Goal: Information Seeking & Learning: Compare options

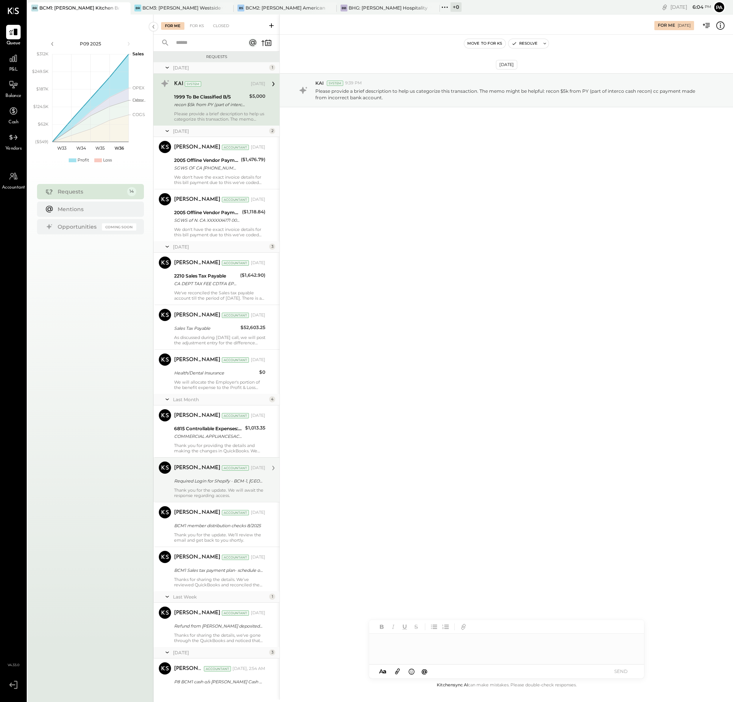
scroll to position [128, 0]
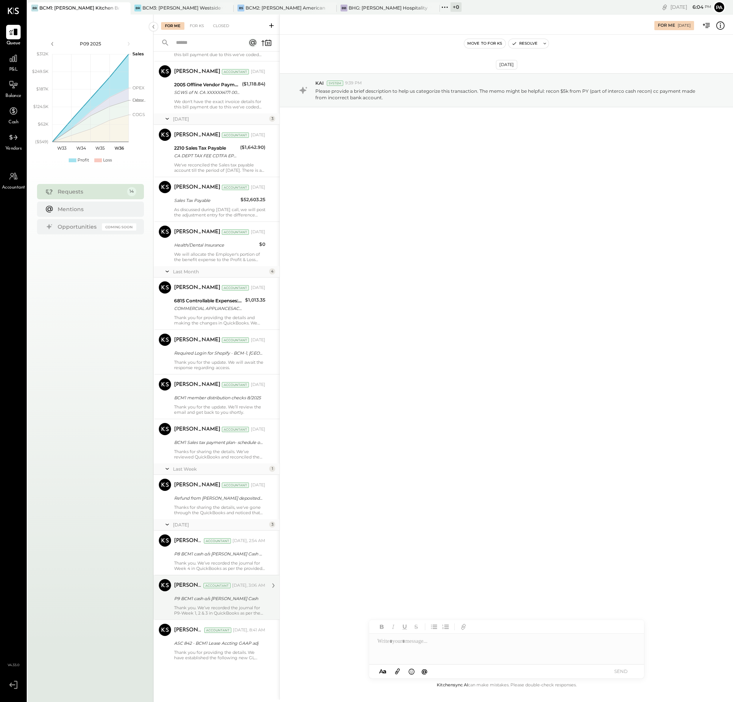
click at [241, 604] on div "[PERSON_NAME] Accountant [DATE], 3:06 AM P9 BCM1 cash o/s [PERSON_NAME] Cash Th…" at bounding box center [219, 597] width 91 height 37
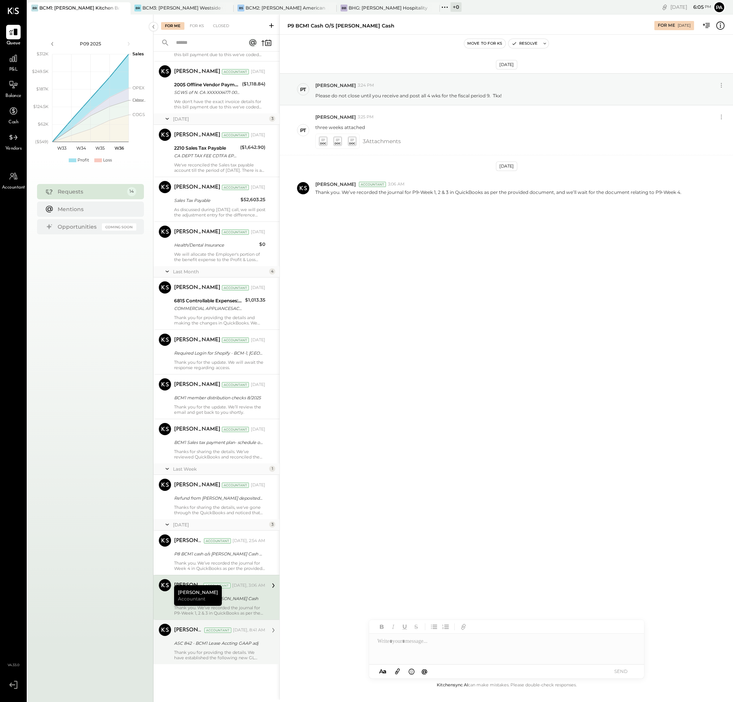
click at [214, 653] on div "Thank you for providing the details. We have established the following new GL a…" at bounding box center [219, 655] width 91 height 11
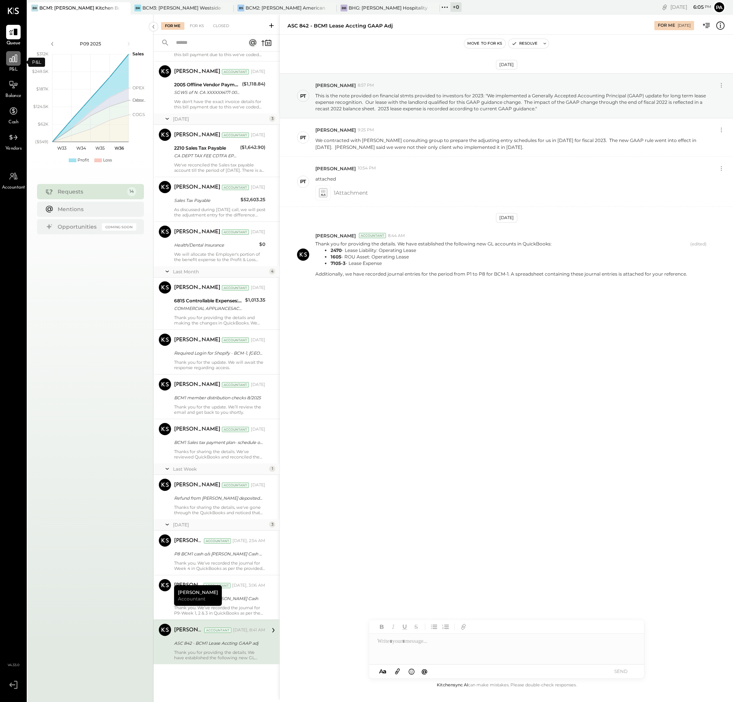
click at [13, 61] on icon at bounding box center [14, 59] width 8 height 8
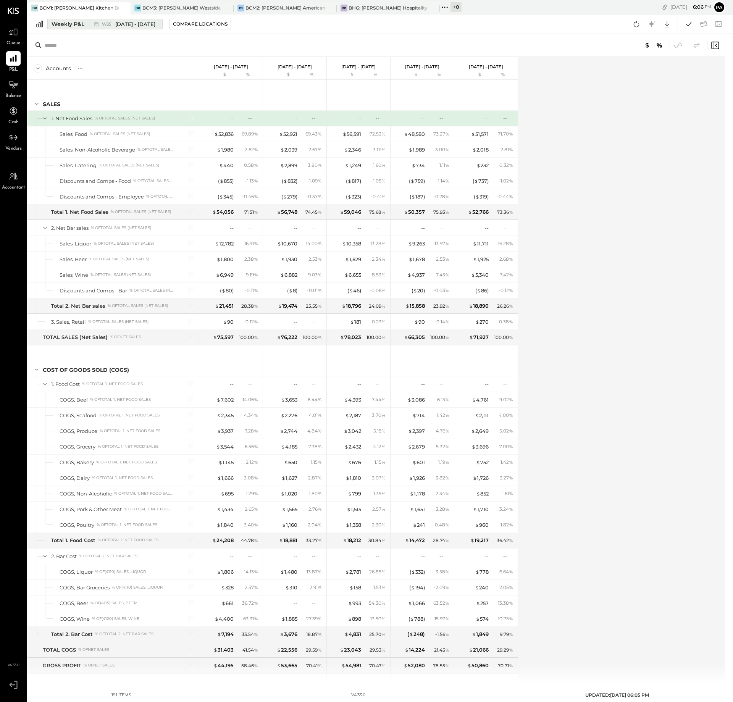
click at [65, 25] on div "Weekly P&L" at bounding box center [68, 24] width 33 height 8
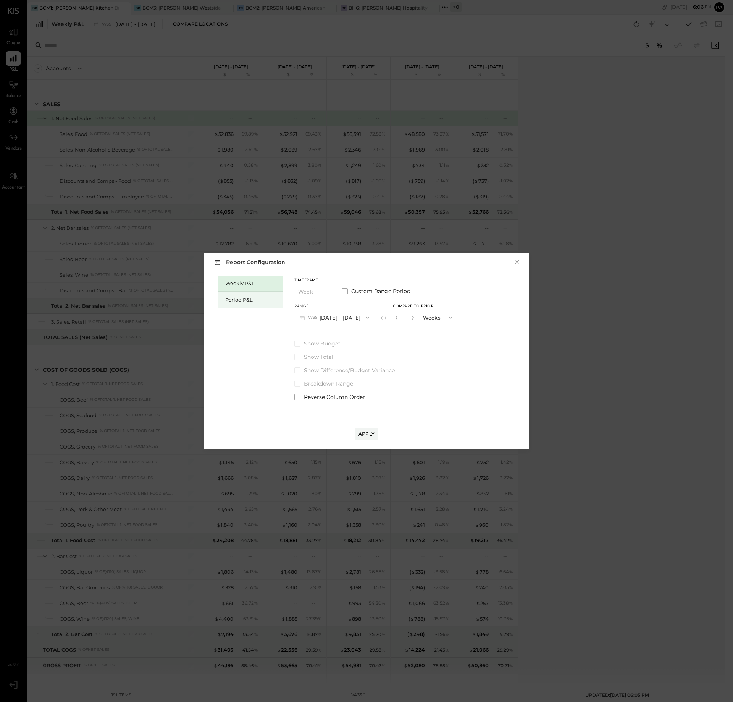
click at [245, 301] on div "Period P&L" at bounding box center [251, 299] width 53 height 7
click at [370, 317] on icon "button" at bounding box center [367, 318] width 6 height 6
click at [335, 320] on span "[DATE] - [DATE]" at bounding box center [329, 320] width 36 height 6
click at [401, 316] on div "Compare" at bounding box center [394, 317] width 25 height 6
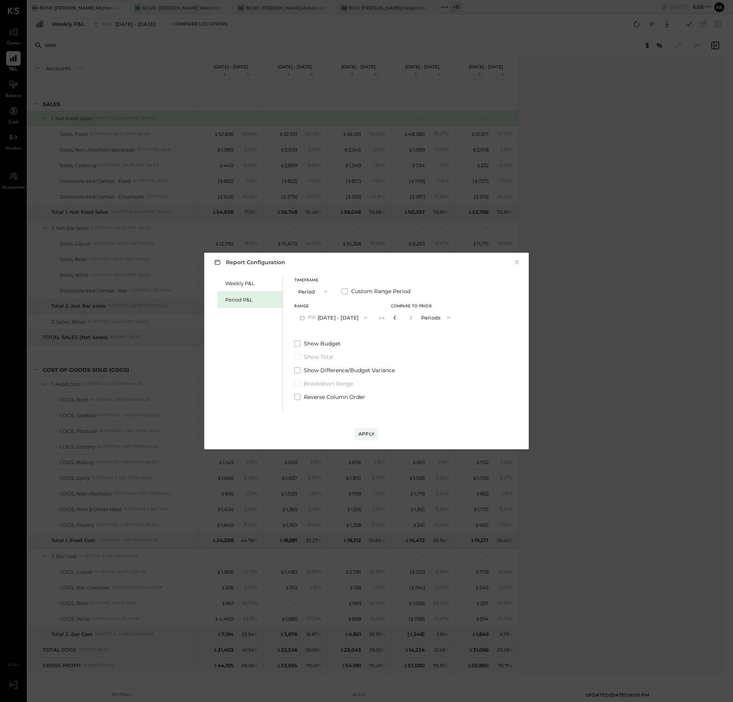
click at [397, 318] on icon "button" at bounding box center [395, 318] width 5 height 5
click at [361, 432] on div "Apply" at bounding box center [367, 434] width 16 height 6
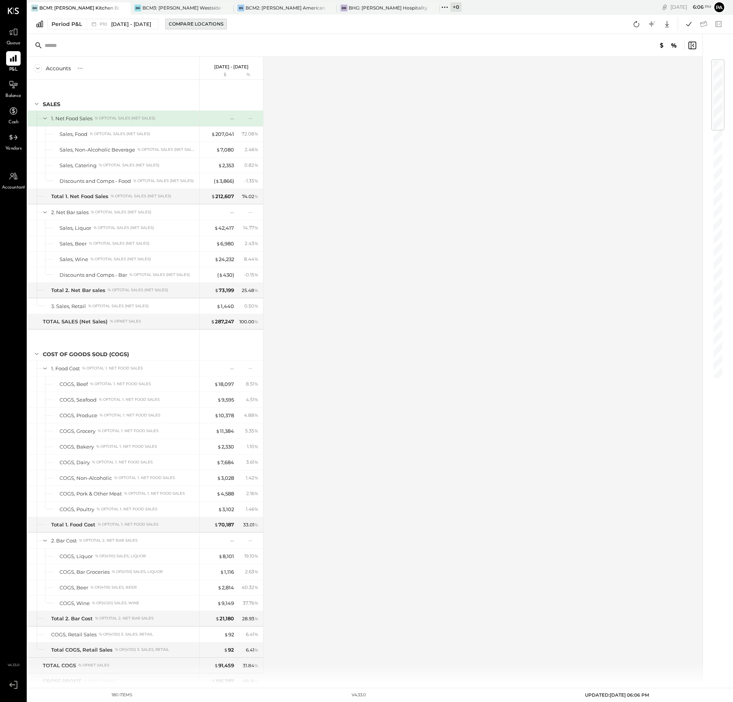
click at [219, 24] on div "Compare Locations" at bounding box center [196, 24] width 55 height 6
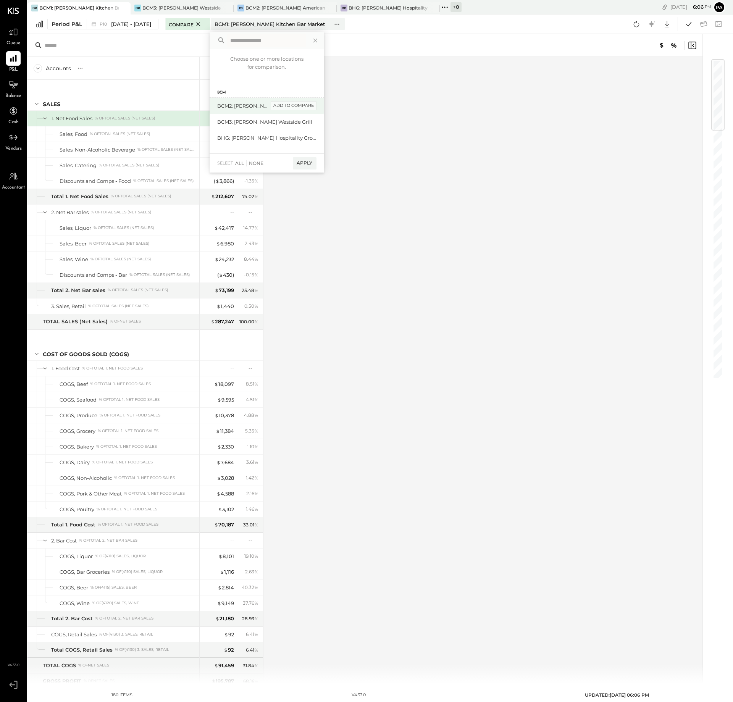
click at [285, 106] on div "add to compare" at bounding box center [294, 105] width 46 height 9
click at [317, 120] on div "add to compare" at bounding box center [294, 121] width 46 height 9
click at [304, 166] on div "Compare (2)" at bounding box center [297, 166] width 40 height 12
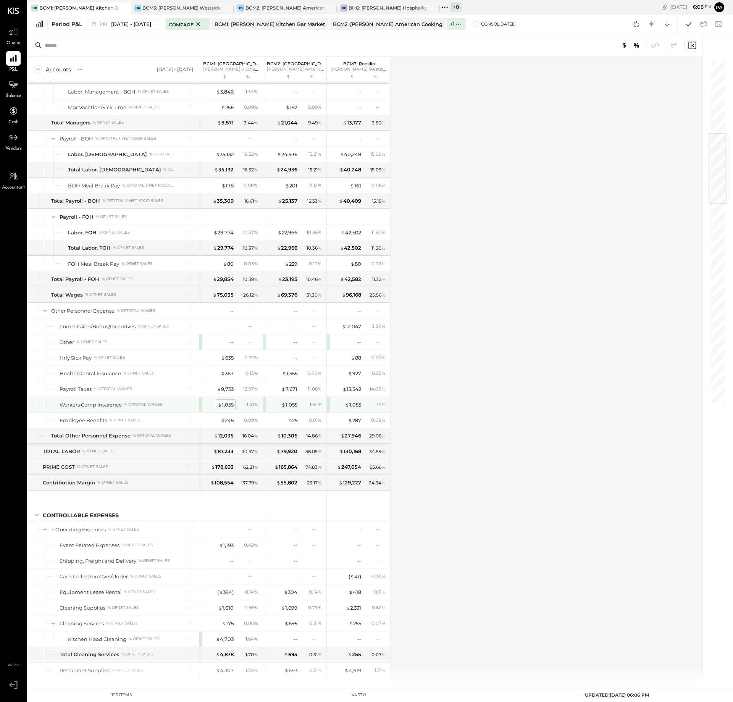
scroll to position [621, 0]
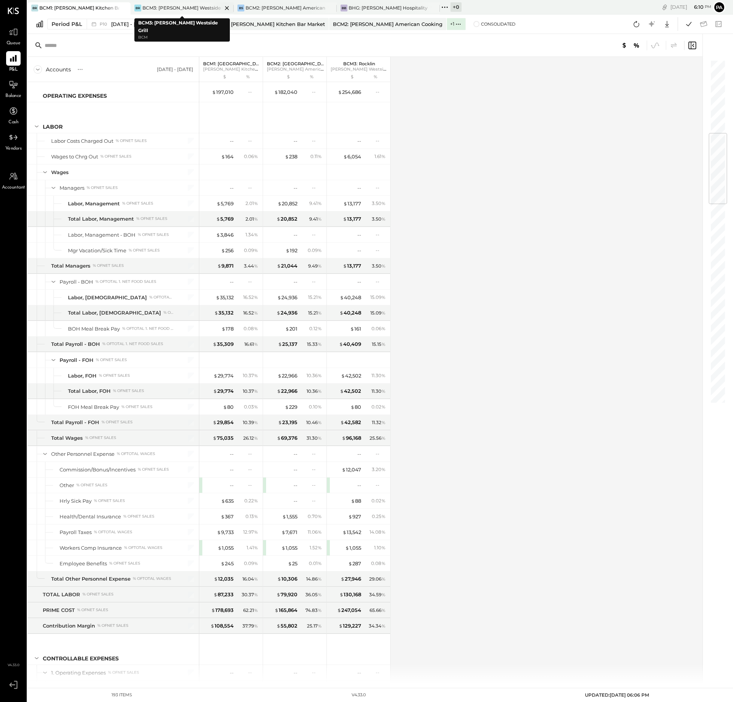
click at [186, 8] on div "BCM3: [PERSON_NAME] Westside Grill" at bounding box center [182, 8] width 80 height 6
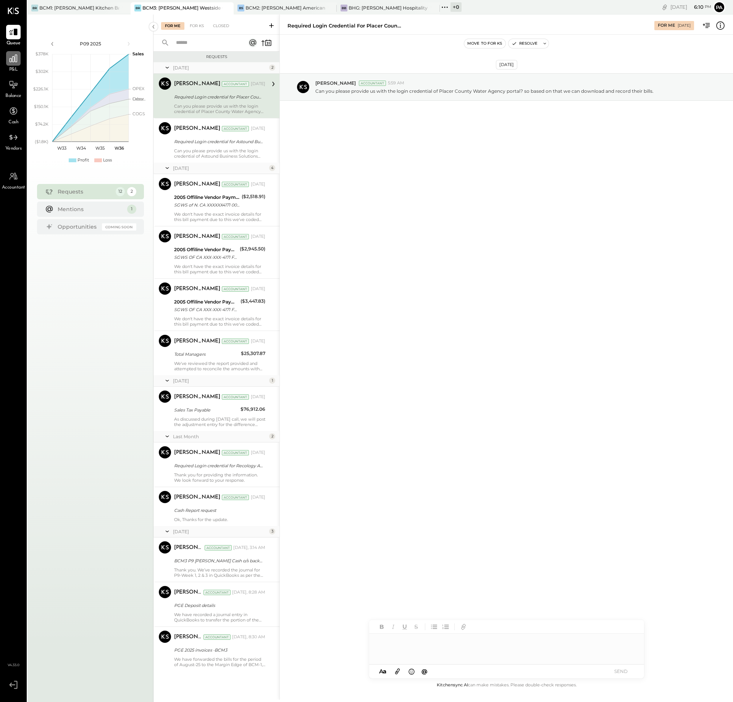
click at [13, 61] on icon at bounding box center [14, 59] width 8 height 8
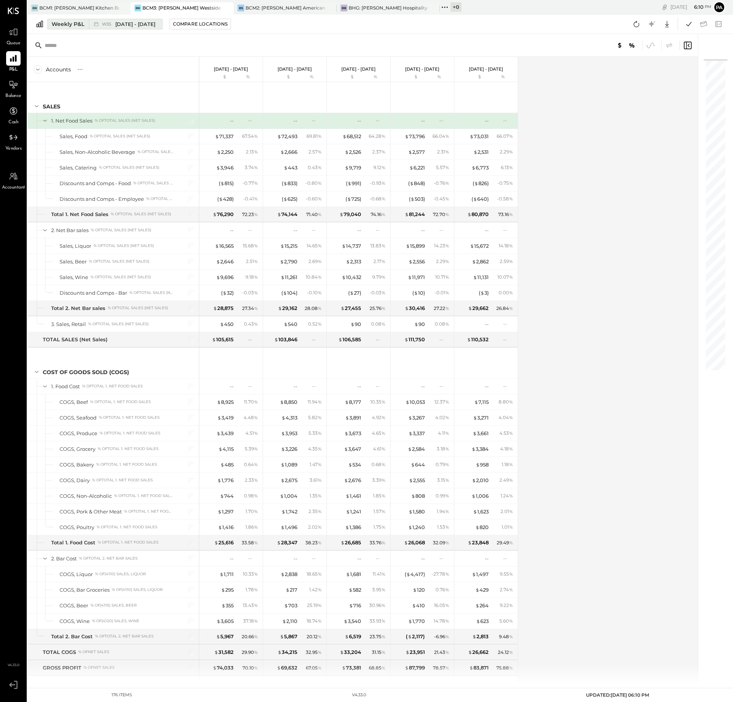
click at [63, 24] on div "Weekly P&L" at bounding box center [68, 24] width 33 height 8
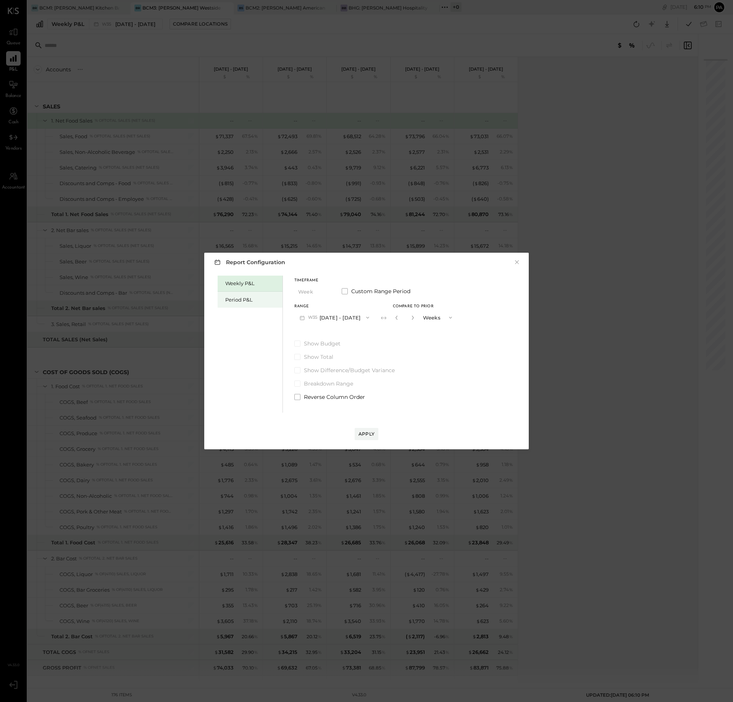
click at [249, 298] on div "Period P&L" at bounding box center [251, 299] width 53 height 7
click at [370, 319] on span "button" at bounding box center [365, 318] width 10 height 6
click at [332, 415] on span "[DATE] - [DATE]" at bounding box center [329, 416] width 36 height 6
click at [388, 317] on div "Compare" at bounding box center [394, 317] width 25 height 6
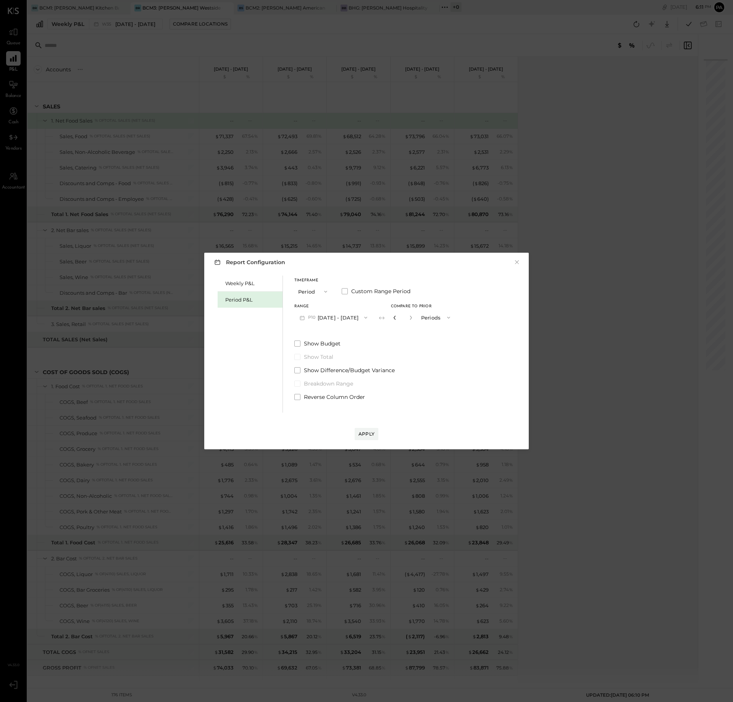
click at [397, 318] on icon "button" at bounding box center [395, 318] width 5 height 5
click at [400, 318] on div "Compare" at bounding box center [394, 317] width 25 height 6
click at [413, 319] on icon "button" at bounding box center [411, 318] width 5 height 5
type input "*"
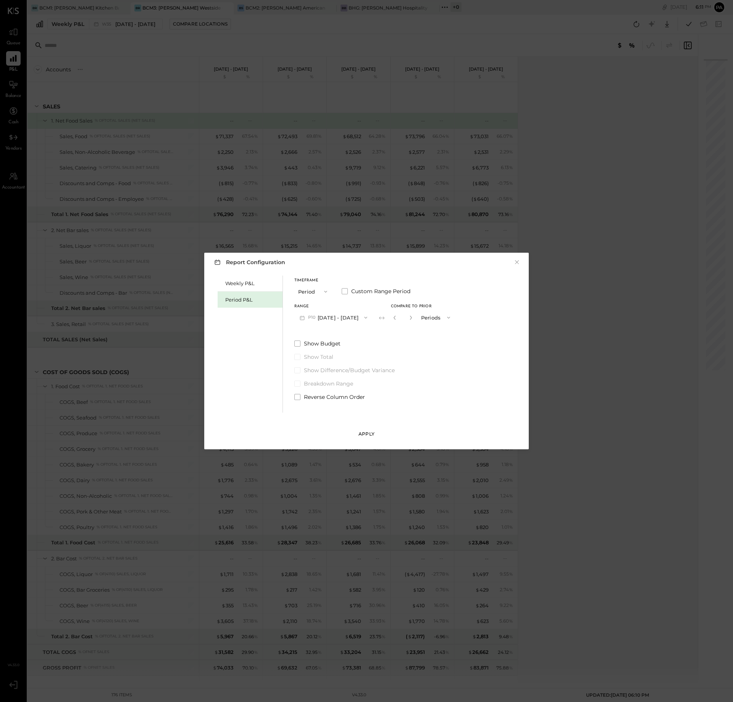
click at [362, 434] on div "Apply" at bounding box center [367, 434] width 16 height 6
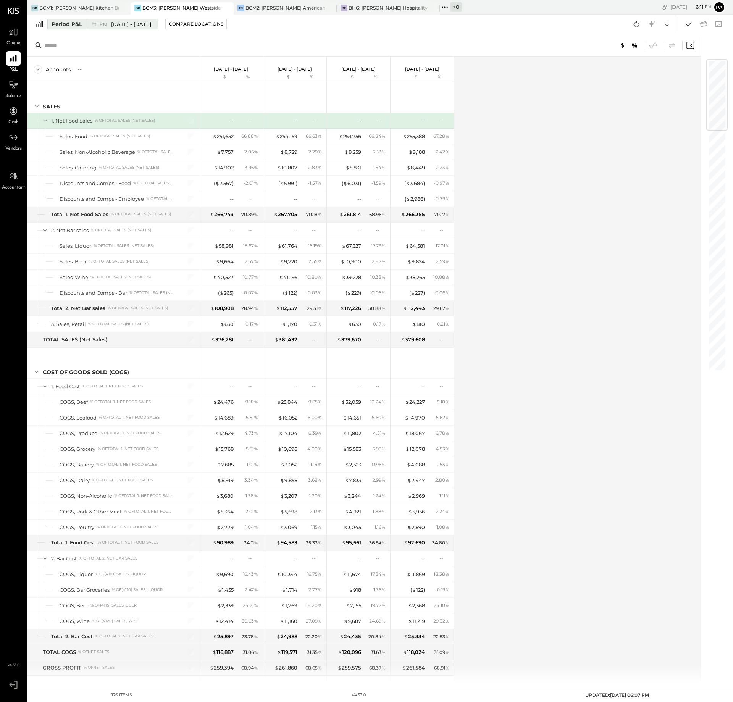
click at [100, 24] on span "P10" at bounding box center [105, 24] width 10 height 4
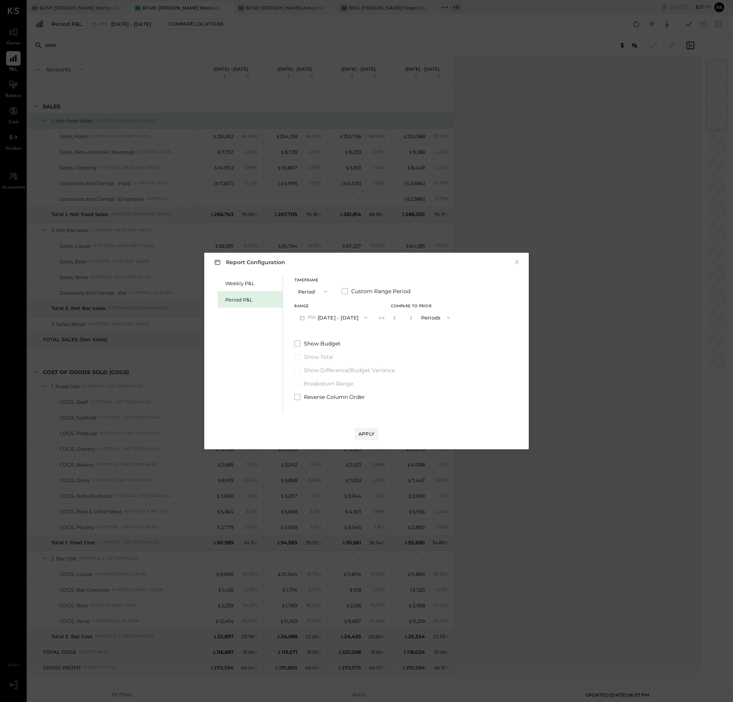
click at [369, 317] on icon "button" at bounding box center [366, 318] width 6 height 6
click at [330, 413] on span "[DATE] - [DATE]" at bounding box center [329, 415] width 36 height 6
click at [413, 319] on icon "button" at bounding box center [410, 318] width 5 height 5
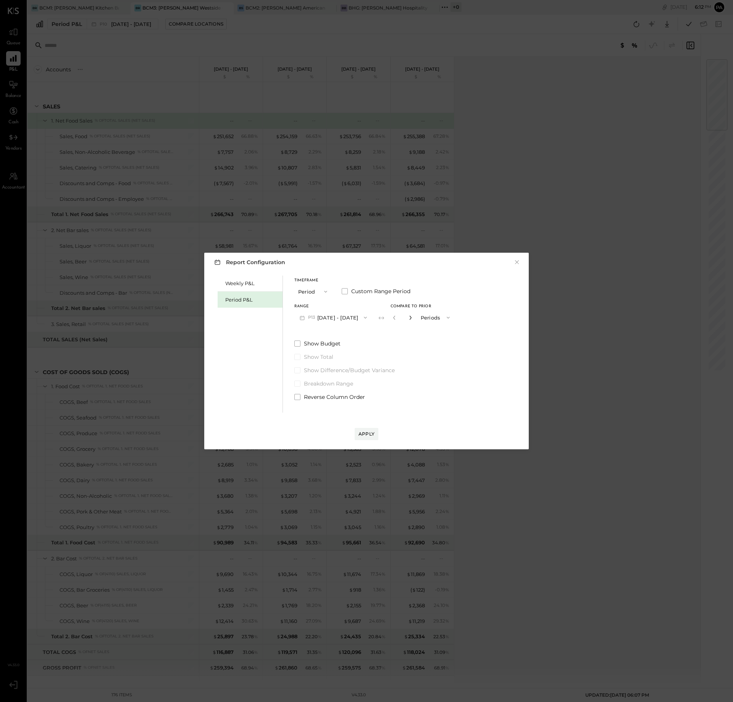
type input "*"
click at [372, 433] on div "Apply" at bounding box center [367, 434] width 16 height 6
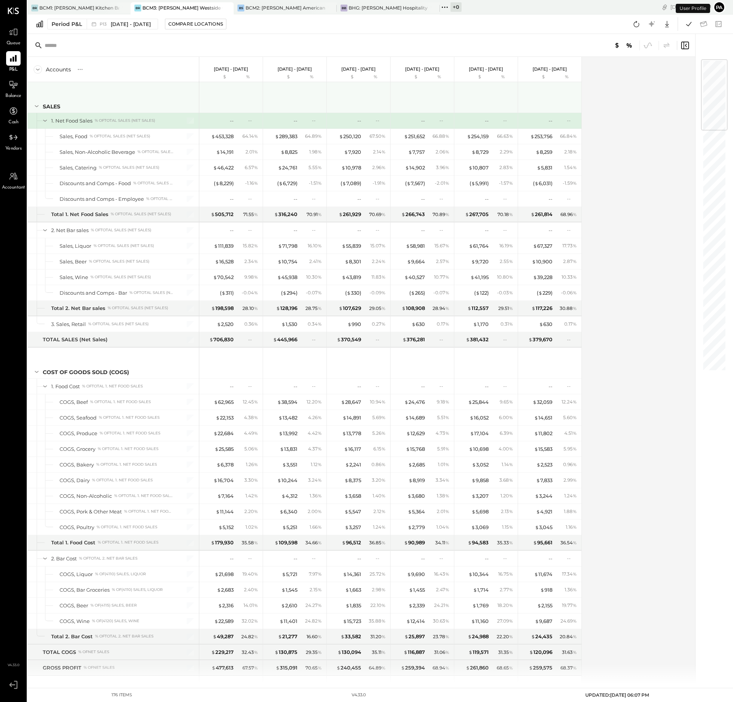
click at [38, 107] on icon at bounding box center [36, 106] width 8 height 8
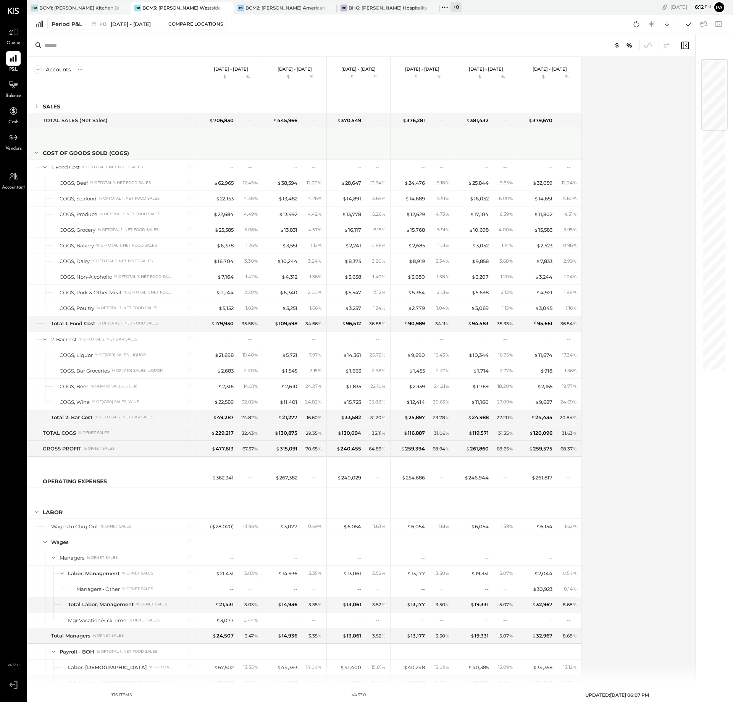
click at [36, 155] on icon at bounding box center [36, 153] width 8 height 8
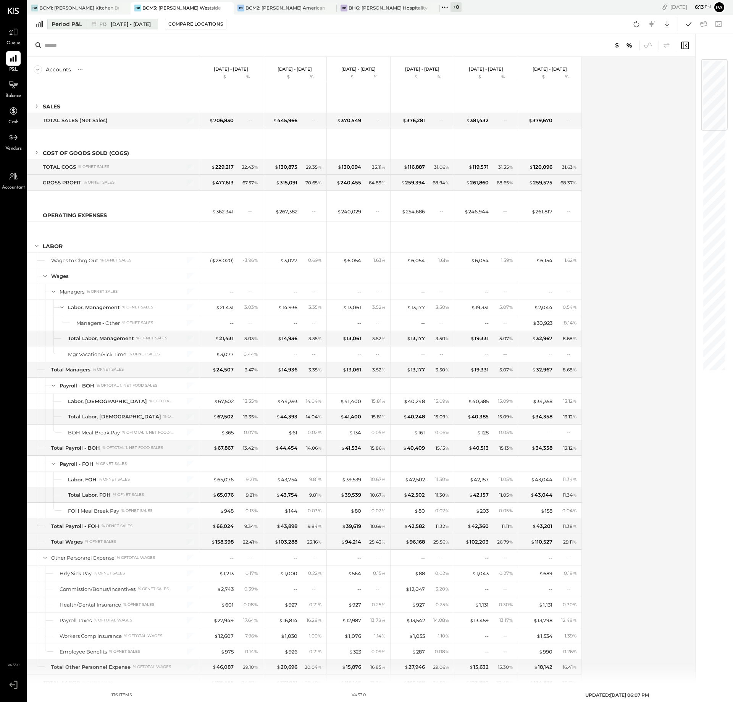
click at [151, 26] on span "[DATE] - [DATE]" at bounding box center [131, 24] width 40 height 7
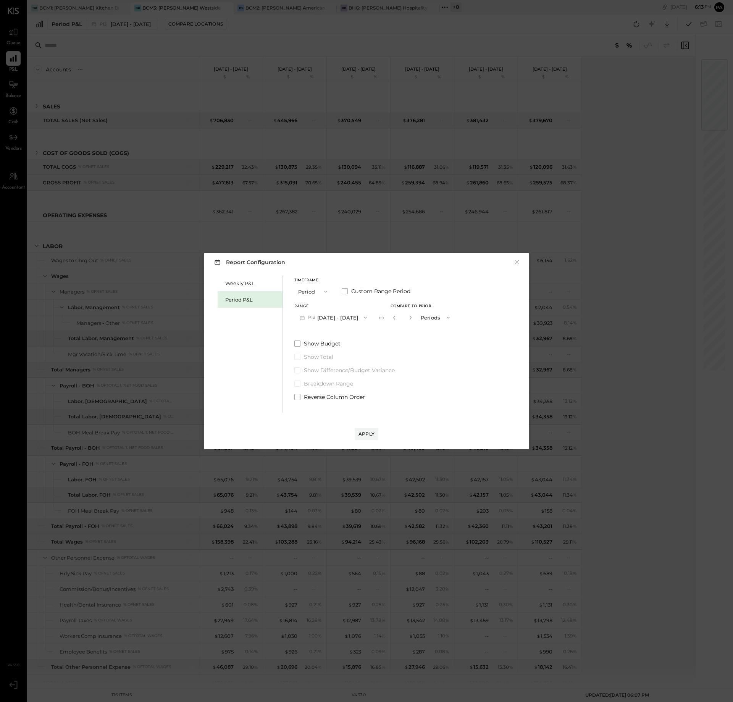
click at [369, 318] on icon "button" at bounding box center [365, 318] width 6 height 6
click at [348, 319] on span "[DATE] - [DATE]" at bounding box center [330, 319] width 36 height 6
click at [365, 433] on div "Apply" at bounding box center [367, 434] width 16 height 6
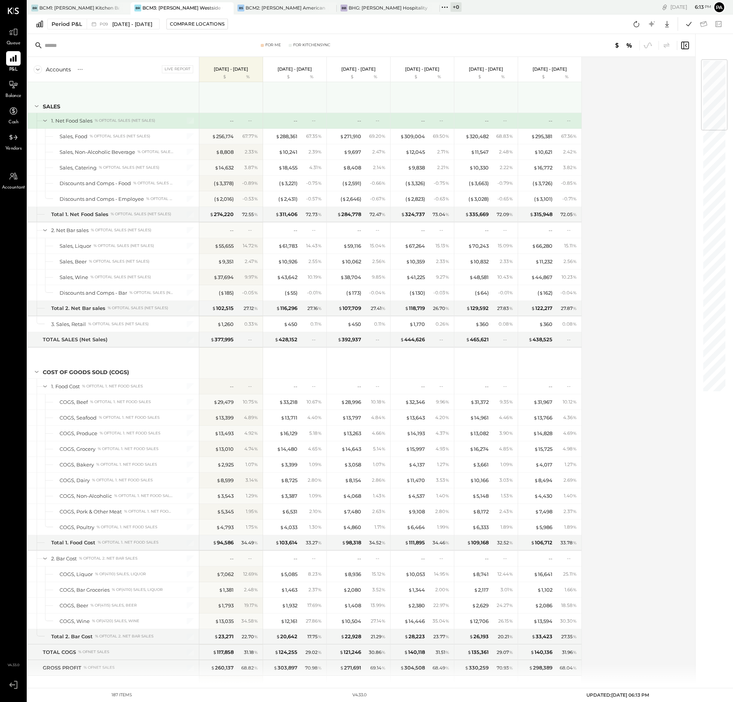
click at [38, 105] on icon at bounding box center [36, 106] width 8 height 8
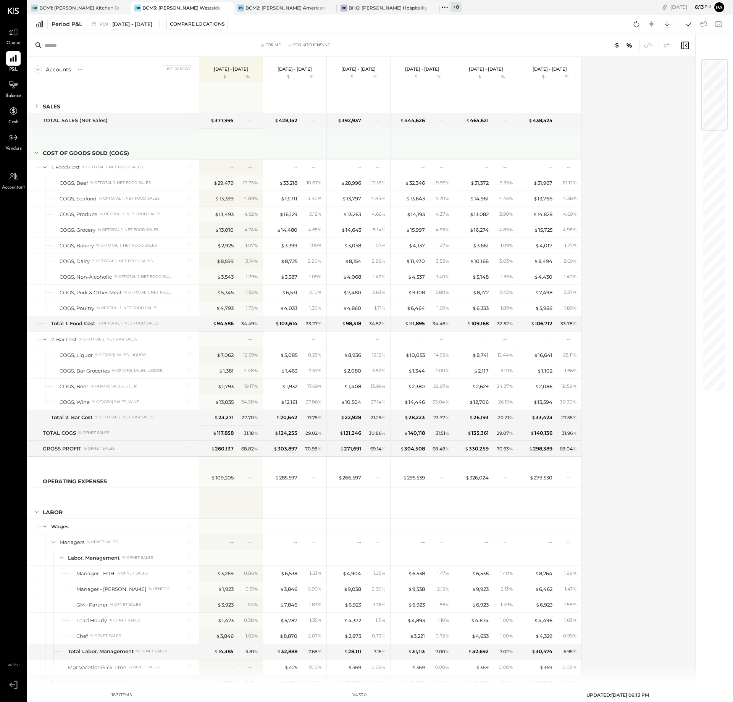
click at [36, 151] on icon at bounding box center [36, 153] width 8 height 8
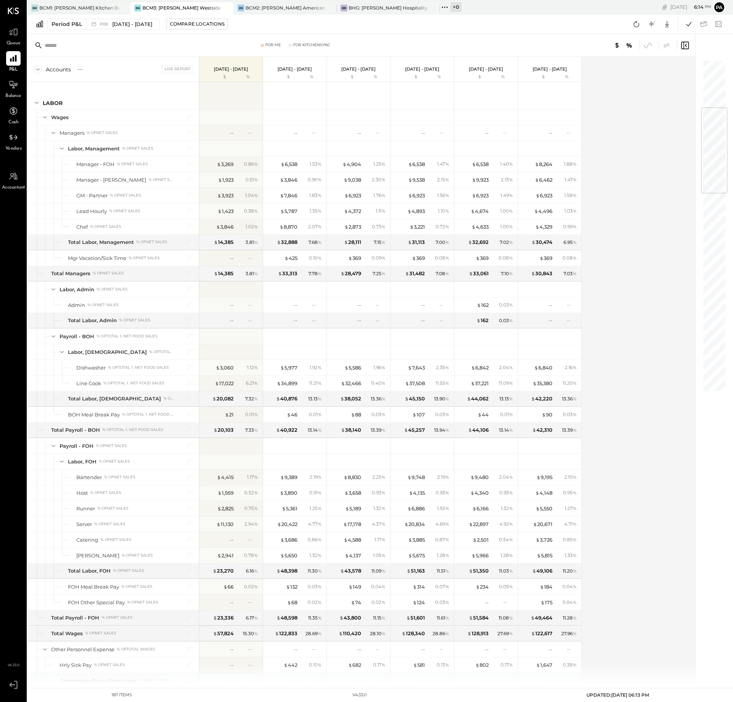
scroll to position [334, 0]
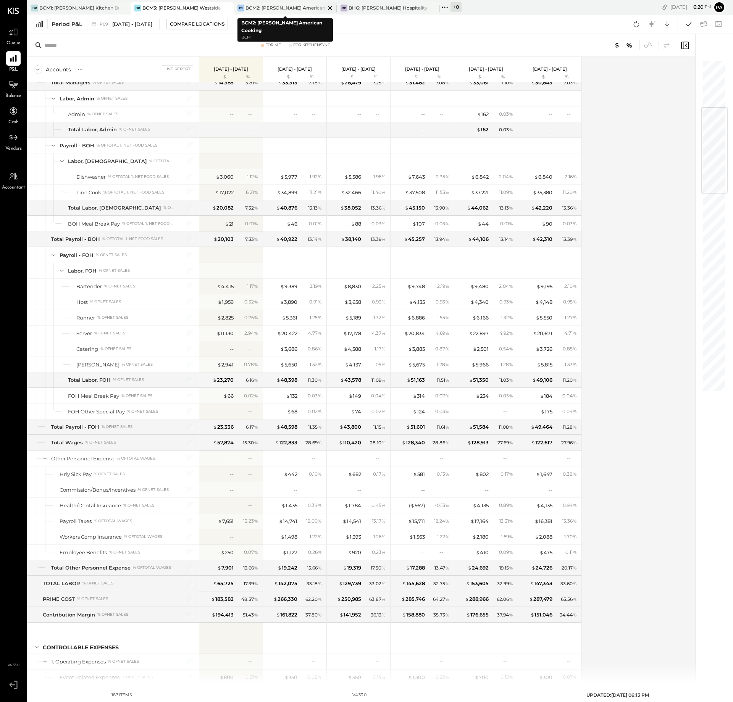
click at [298, 5] on div "BCM2: [PERSON_NAME] American Cooking" at bounding box center [286, 8] width 80 height 6
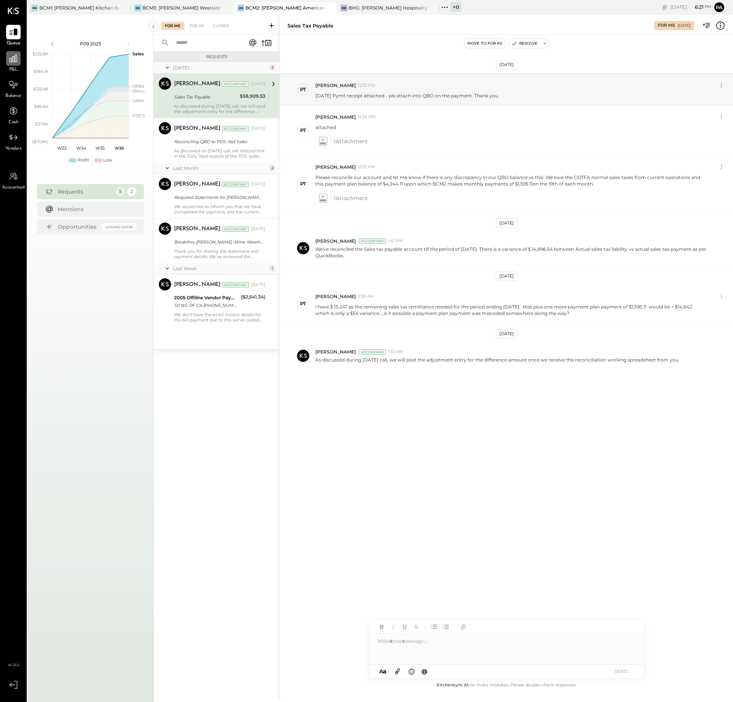
click at [16, 61] on icon at bounding box center [14, 59] width 8 height 8
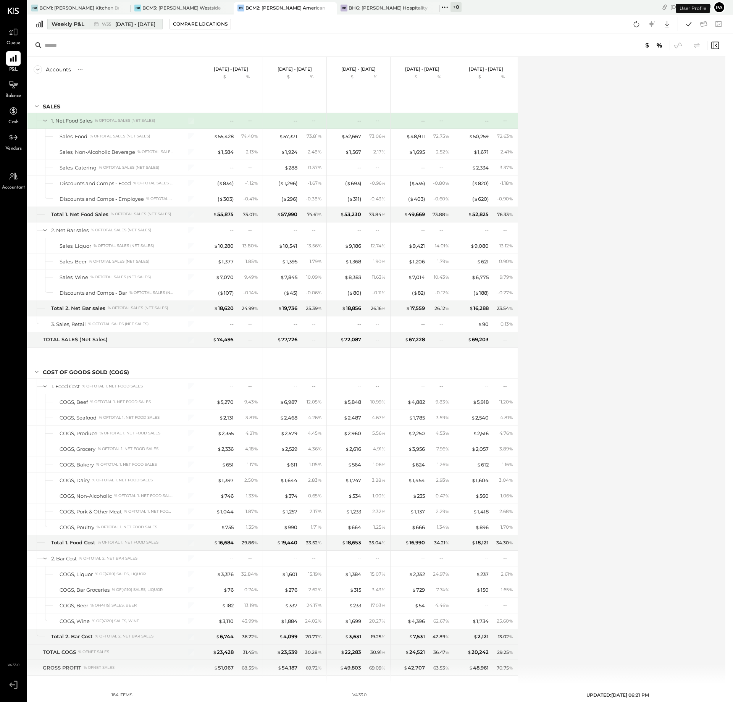
click at [70, 27] on div "Weekly P&L" at bounding box center [68, 24] width 33 height 8
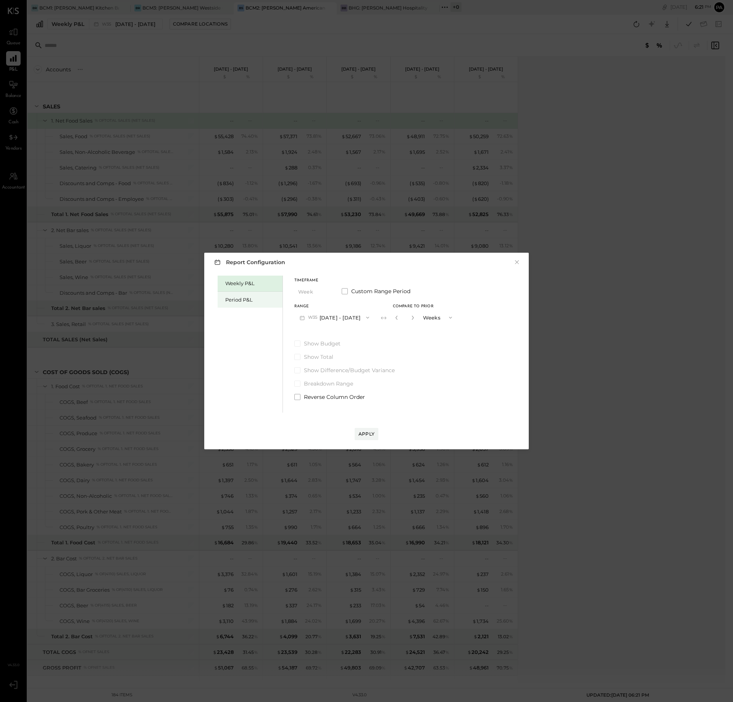
click at [248, 300] on div "Period P&L" at bounding box center [251, 299] width 53 height 7
click at [369, 318] on button "P09 [DATE] - [DATE]" at bounding box center [334, 318] width 79 height 14
click at [329, 319] on span "[DATE] - [DATE]" at bounding box center [330, 319] width 36 height 6
click at [400, 316] on div "Compare" at bounding box center [395, 317] width 25 height 6
click at [414, 317] on icon "button" at bounding box center [412, 318] width 5 height 5
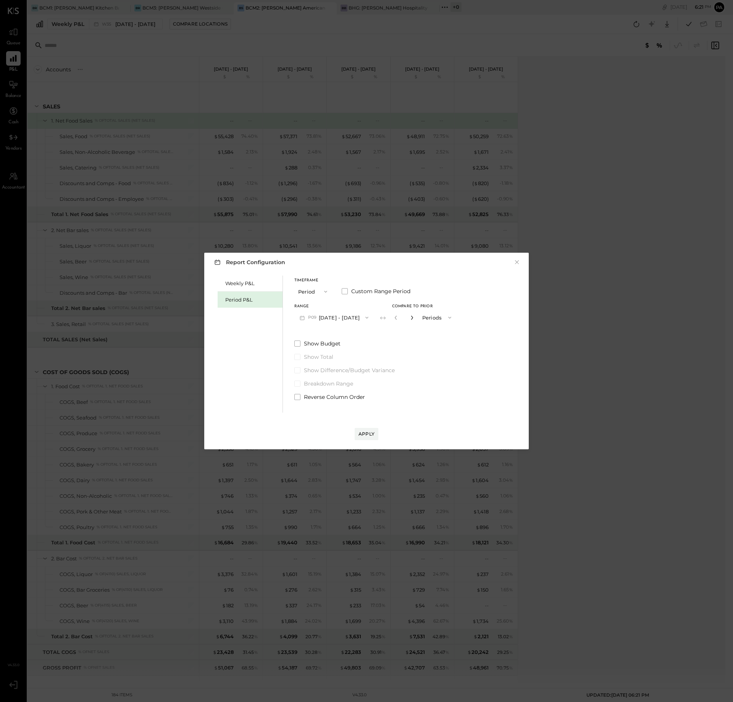
click at [414, 317] on icon "button" at bounding box center [412, 318] width 5 height 5
type input "*"
click at [363, 431] on div "Apply" at bounding box center [367, 434] width 16 height 6
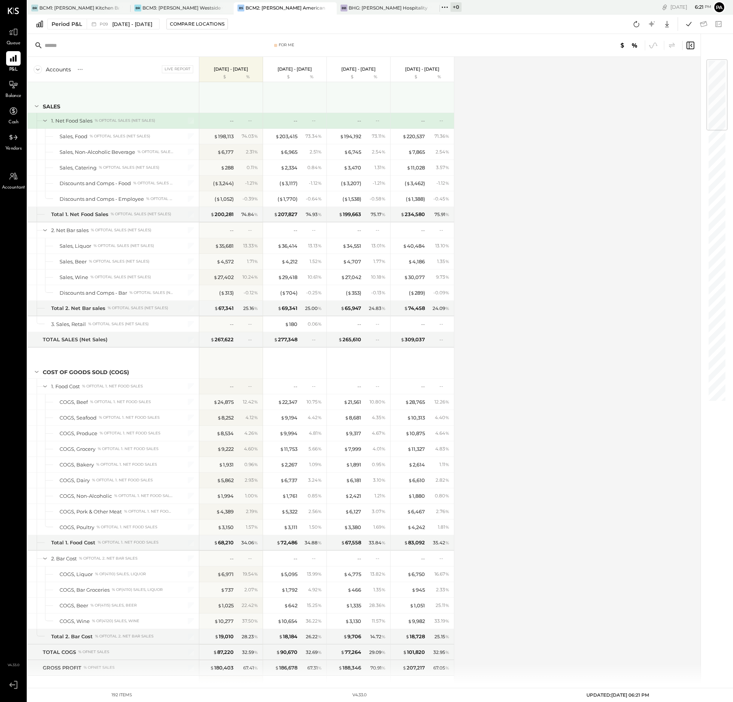
click at [36, 106] on icon at bounding box center [36, 106] width 8 height 8
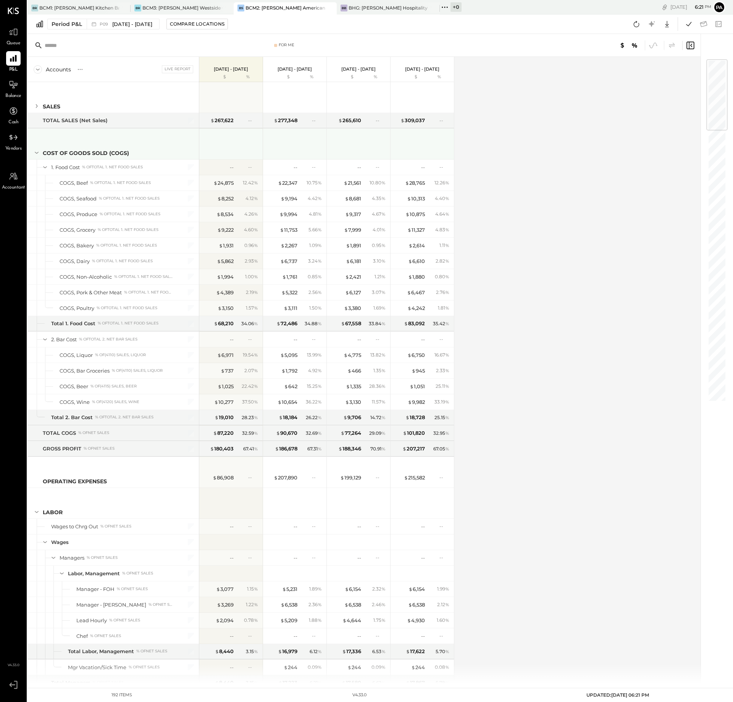
click at [36, 152] on icon at bounding box center [36, 153] width 8 height 8
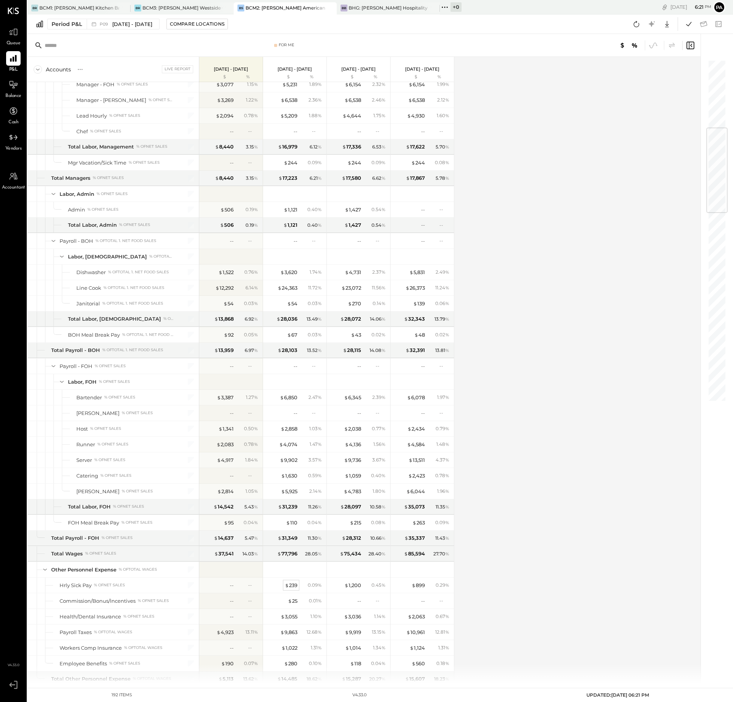
scroll to position [477, 0]
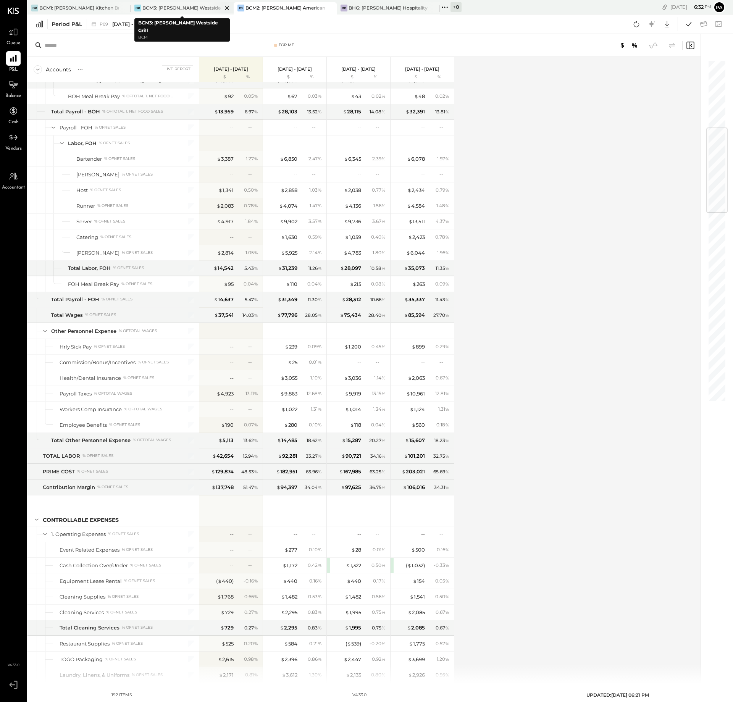
click at [186, 7] on div "BCM3: [PERSON_NAME] Westside Grill" at bounding box center [182, 8] width 80 height 6
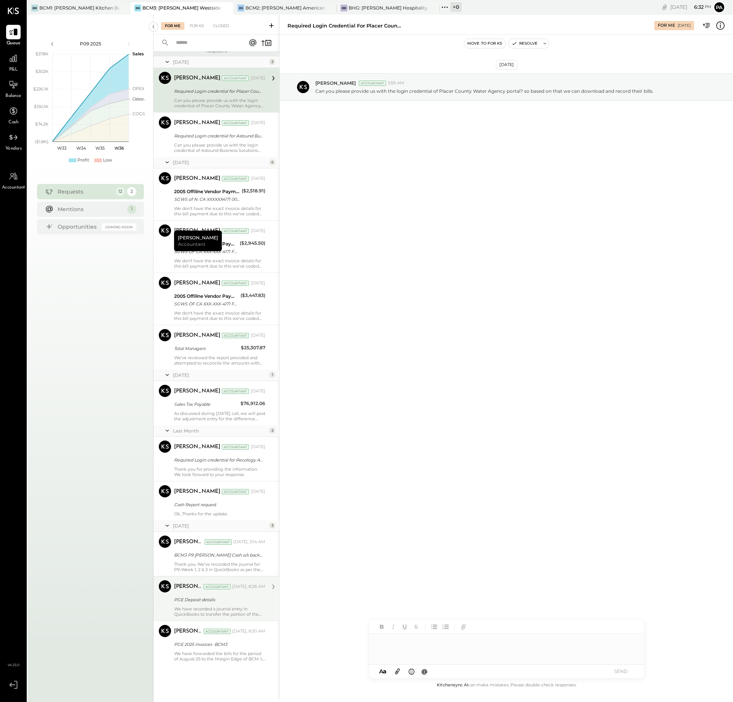
scroll to position [7, 0]
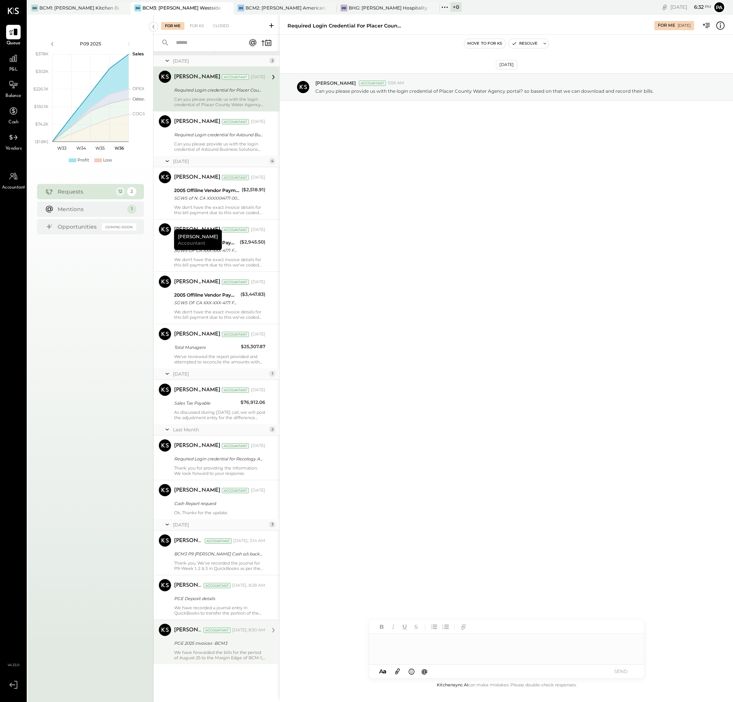
click at [220, 654] on div "We have forwarded the bills for the period of August-25 to the Margin Edge of B…" at bounding box center [219, 655] width 91 height 11
